Goal: Navigation & Orientation: Understand site structure

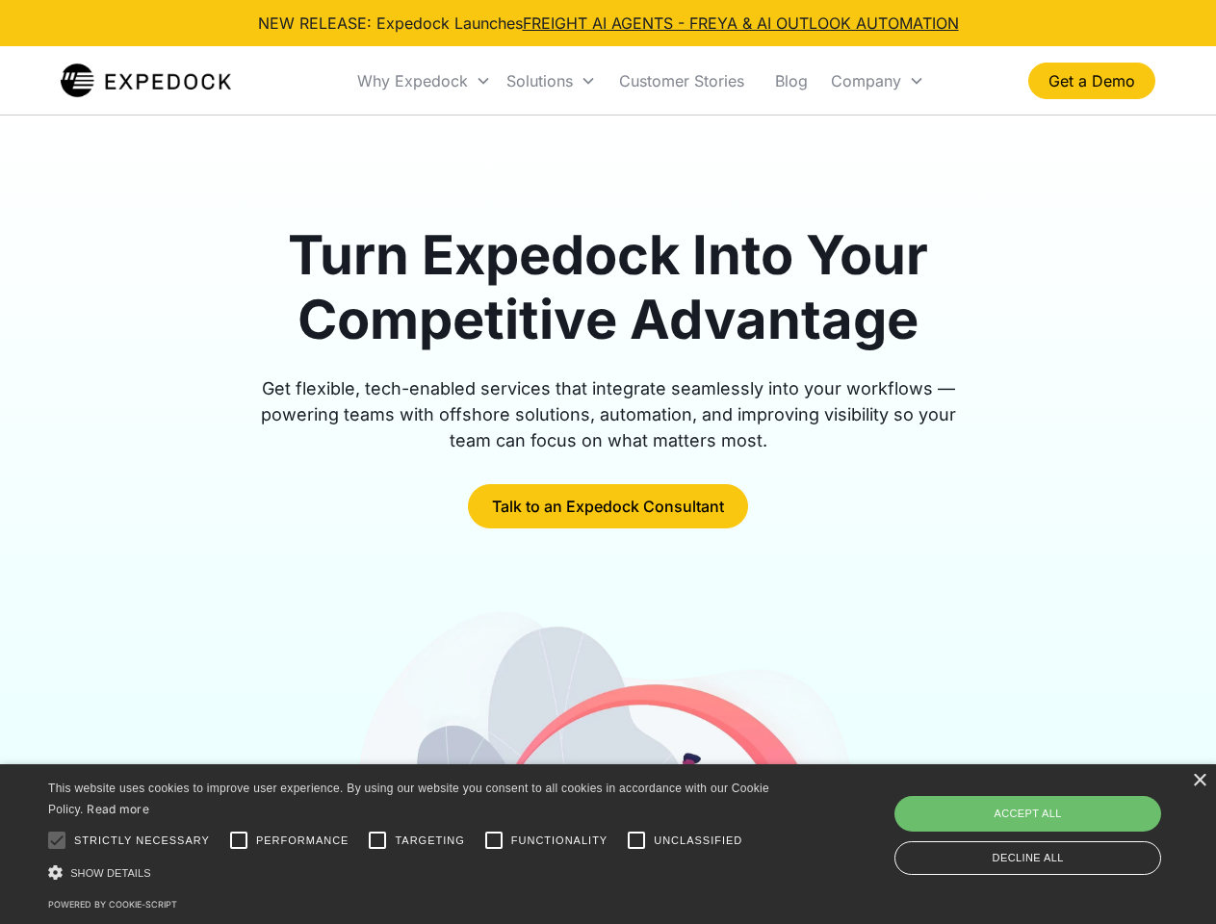
click at [424, 81] on div "Why Expedock" at bounding box center [412, 80] width 111 height 19
click at [550, 81] on div "Solutions" at bounding box center [539, 80] width 66 height 19
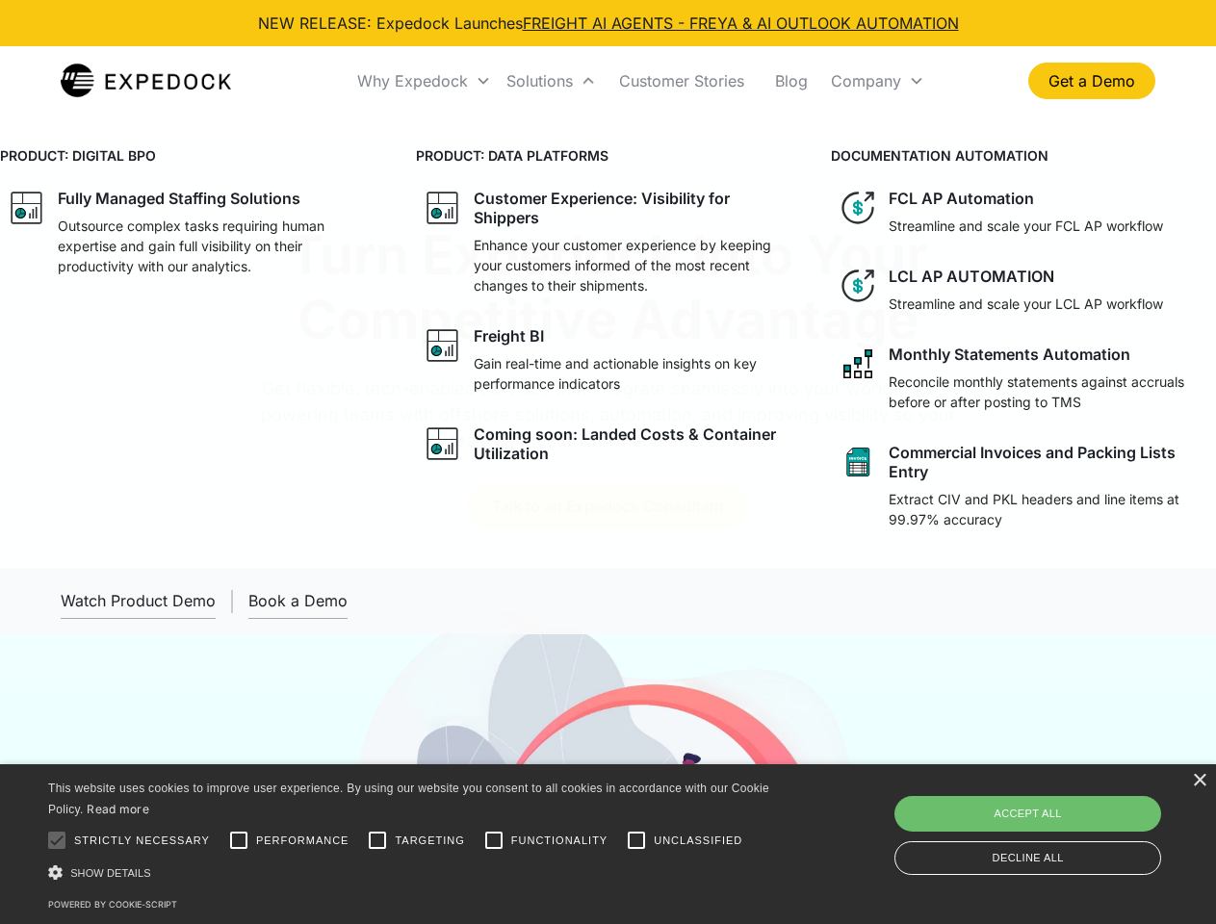
click at [877, 81] on div "Company" at bounding box center [866, 80] width 70 height 19
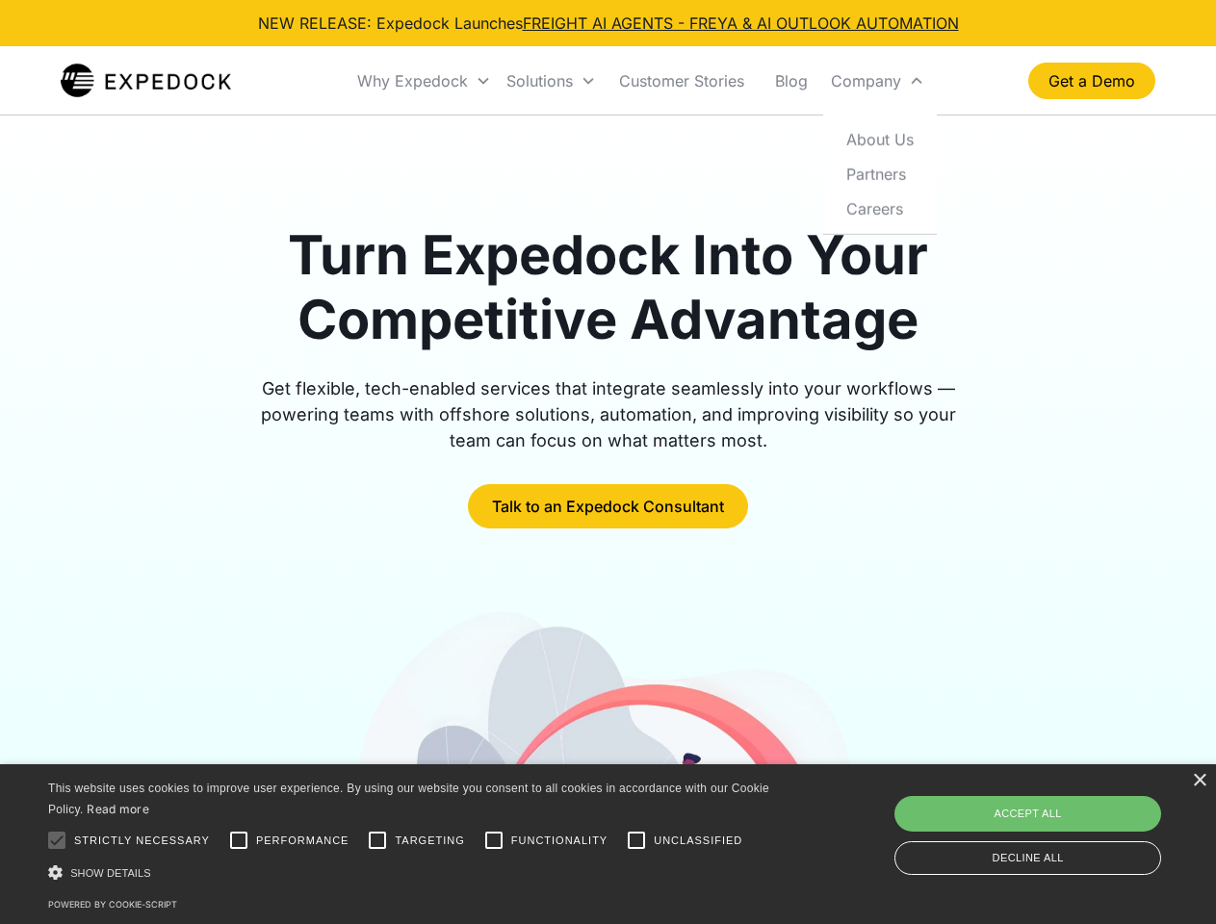
click at [57, 840] on div at bounding box center [57, 840] width 38 height 38
click at [239, 840] on input "Performance" at bounding box center [238, 840] width 38 height 38
checkbox input "true"
click at [377, 840] on input "Targeting" at bounding box center [377, 840] width 38 height 38
checkbox input "true"
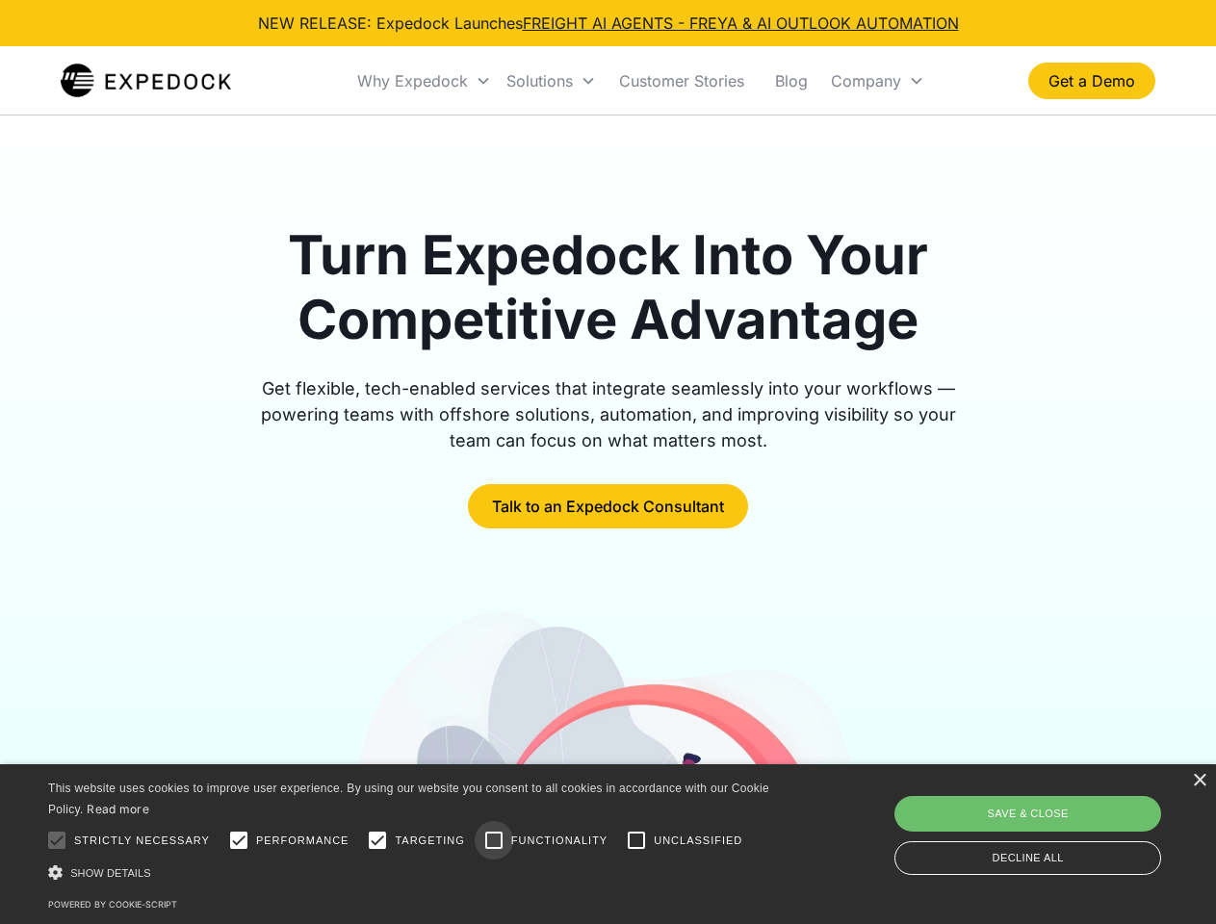
click at [494, 840] on input "Functionality" at bounding box center [493, 840] width 38 height 38
checkbox input "true"
click at [636, 840] on input "Unclassified" at bounding box center [636, 840] width 38 height 38
checkbox input "true"
click at [412, 872] on div "Show details Hide details" at bounding box center [412, 872] width 728 height 20
